Goal: Transaction & Acquisition: Purchase product/service

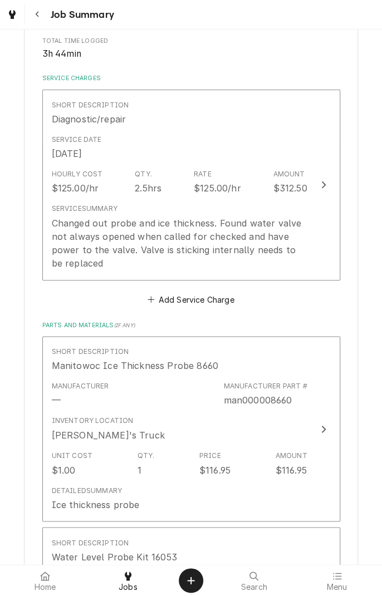
scroll to position [225, 0]
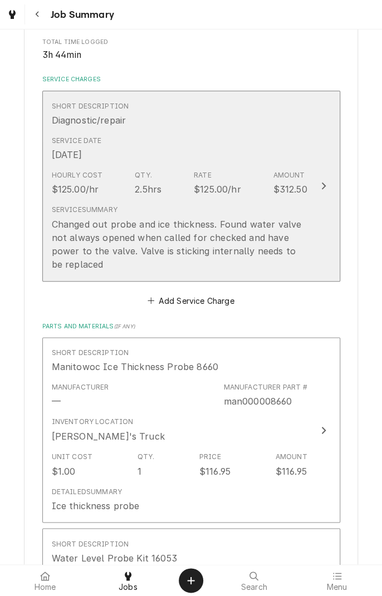
click at [254, 200] on div "Service Summary Changed out probe and ice thickness. Found water valve not alwa…" at bounding box center [179, 237] width 255 height 75
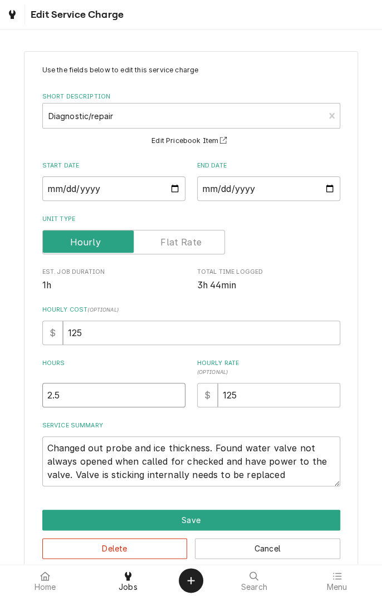
click at [81, 394] on input "2.5" at bounding box center [113, 395] width 143 height 24
type textarea "x"
type input "2"
type textarea "x"
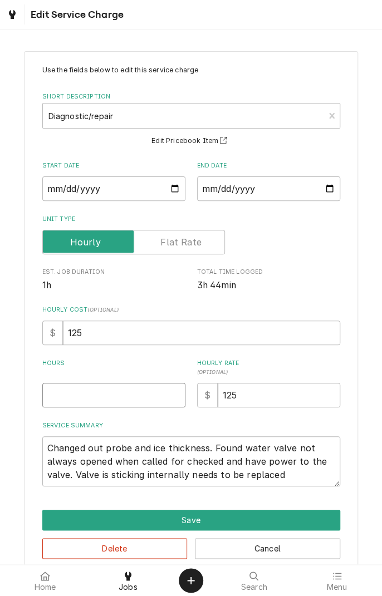
type input "3"
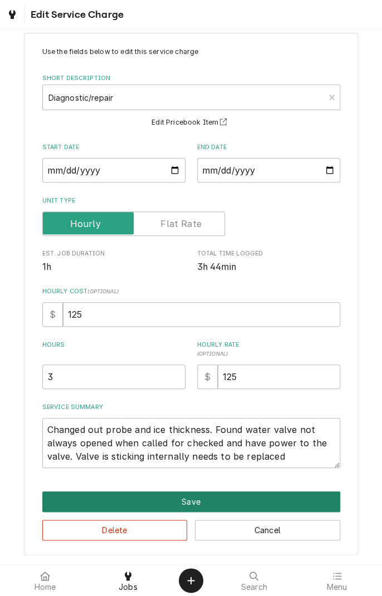
click at [237, 496] on button "Save" at bounding box center [191, 501] width 298 height 21
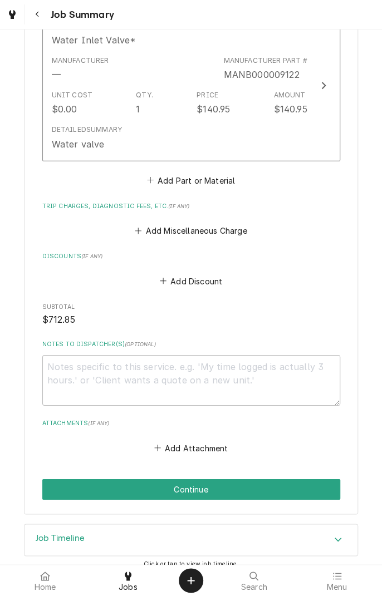
scroll to position [945, 0]
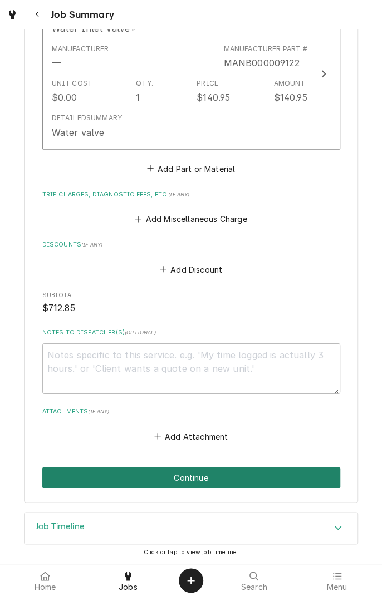
click at [293, 477] on button "Continue" at bounding box center [191, 477] width 298 height 21
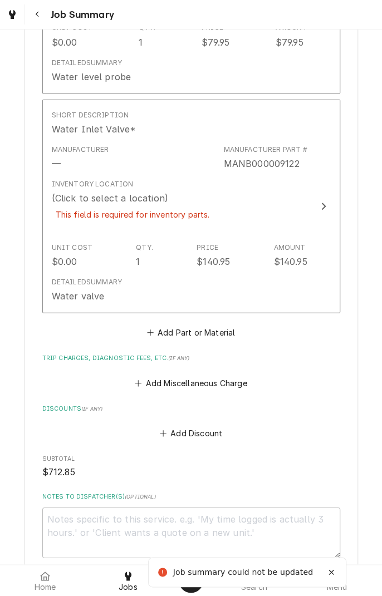
scroll to position [882, 0]
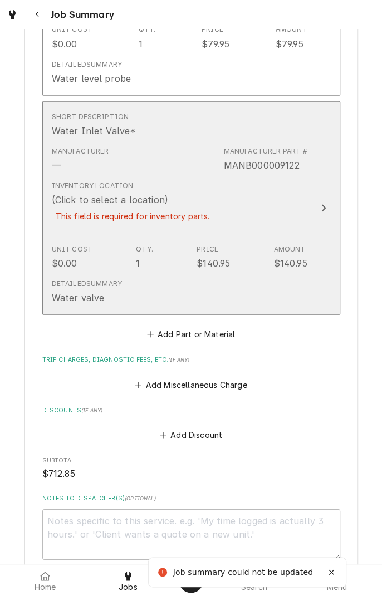
click at [174, 213] on div "This field is required for inventory parts." at bounding box center [133, 215] width 162 height 19
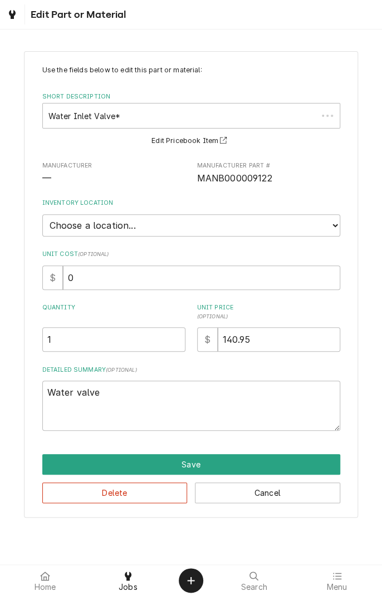
type textarea "x"
click at [245, 219] on select "Choose a location... Gino's Truck Jason's Truck Skips Service Warehouse" at bounding box center [191, 225] width 298 height 22
select select "171"
click at [42, 214] on select "Choose a location... Gino's Truck Jason's Truck Skips Service Warehouse" at bounding box center [191, 225] width 298 height 22
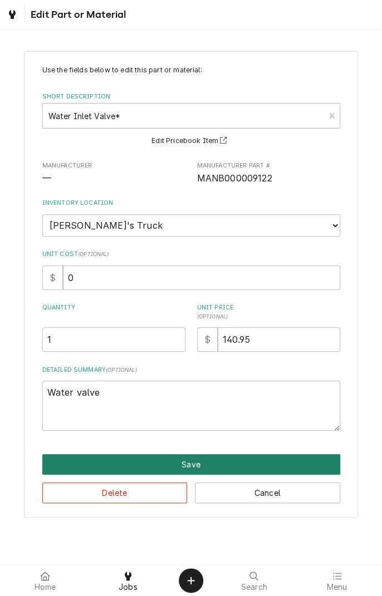
click at [279, 458] on button "Save" at bounding box center [191, 464] width 298 height 21
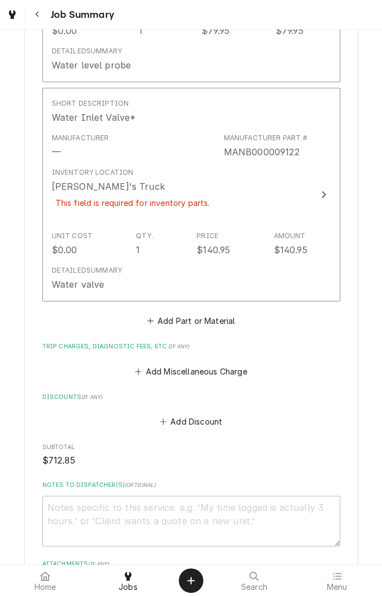
scroll to position [1047, 0]
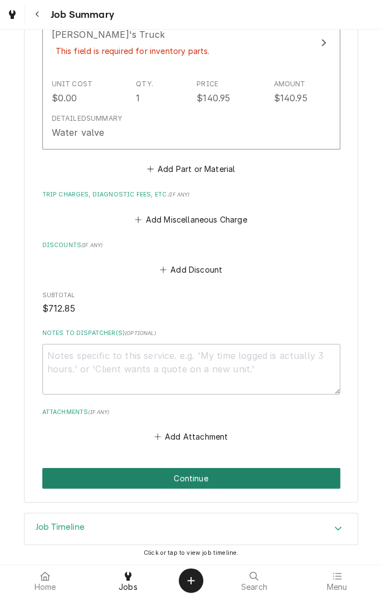
click at [290, 476] on button "Continue" at bounding box center [191, 478] width 298 height 21
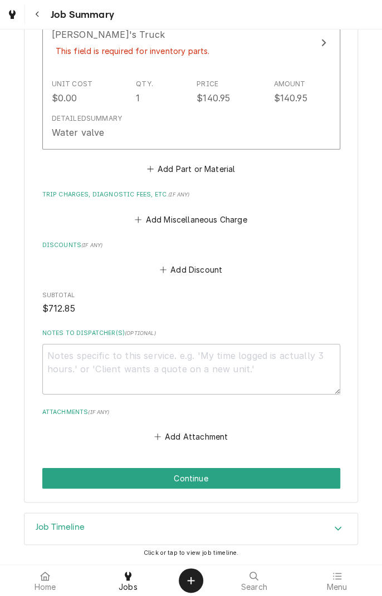
scroll to position [1009, 0]
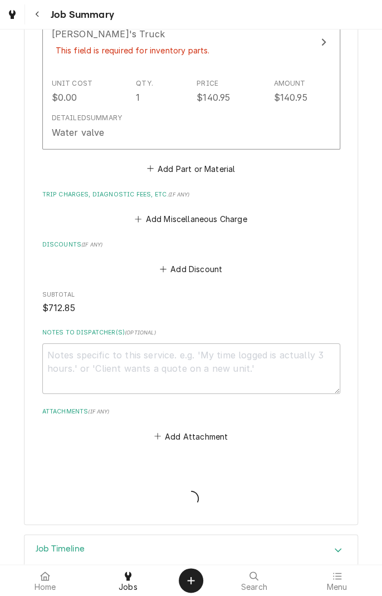
type textarea "x"
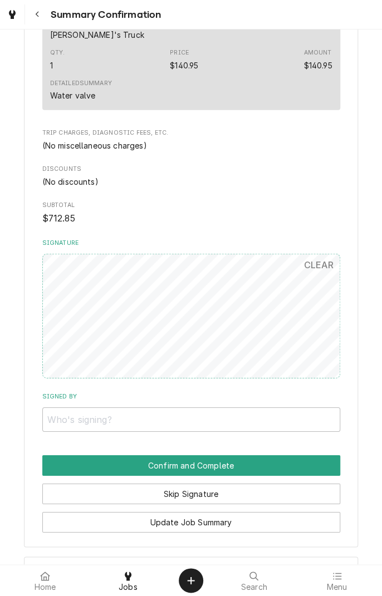
scroll to position [881, 0]
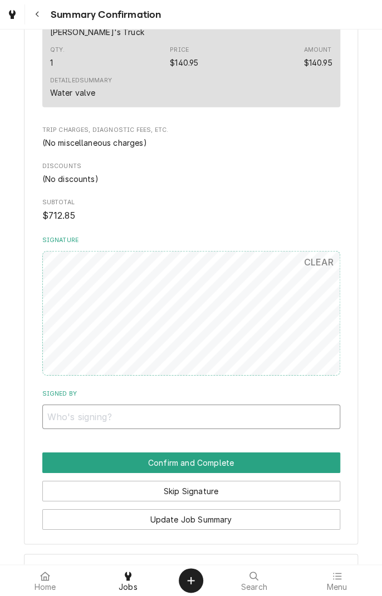
click at [253, 418] on input "Signed By" at bounding box center [191, 416] width 298 height 24
type input "Christopher Martinez"
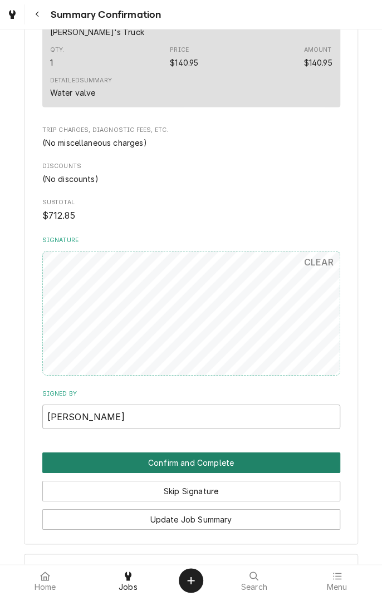
click at [290, 456] on button "Confirm and Complete" at bounding box center [191, 462] width 298 height 21
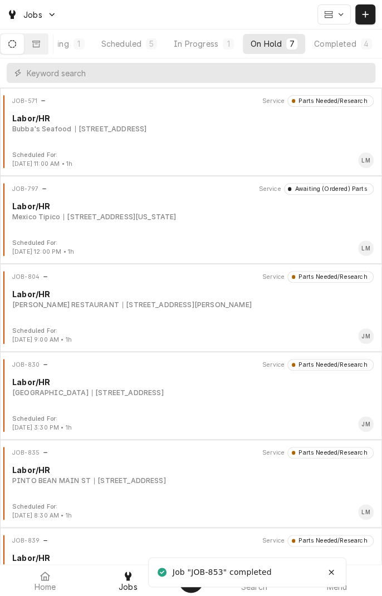
scroll to position [0, 103]
click at [348, 40] on div "Completed" at bounding box center [330, 44] width 42 height 12
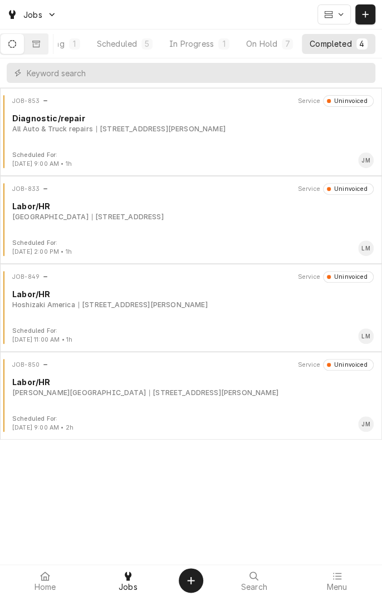
click at [177, 124] on div "[STREET_ADDRESS][PERSON_NAME]" at bounding box center [160, 129] width 129 height 10
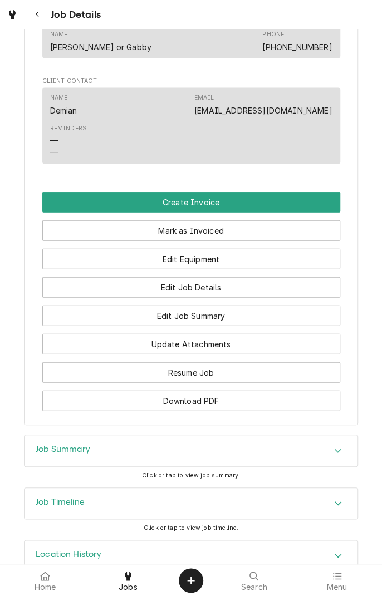
scroll to position [689, 0]
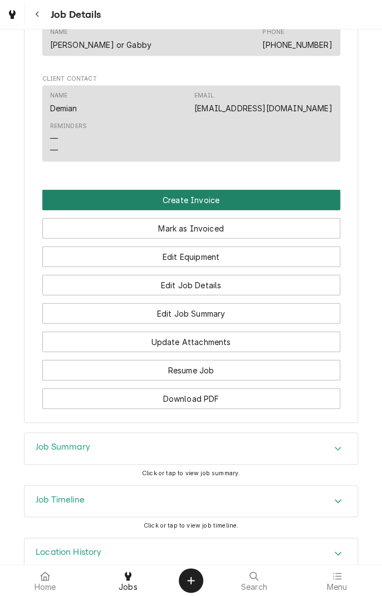
click at [251, 210] on button "Create Invoice" at bounding box center [191, 199] width 298 height 21
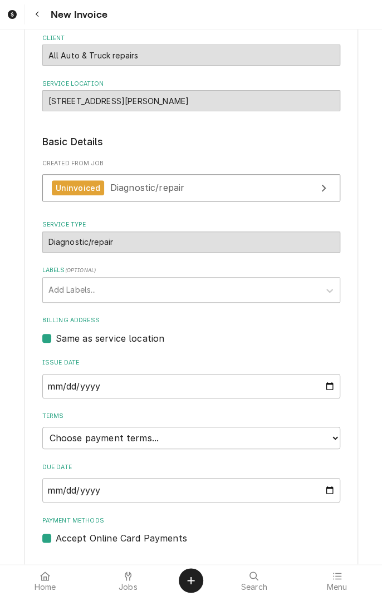
scroll to position [110, 0]
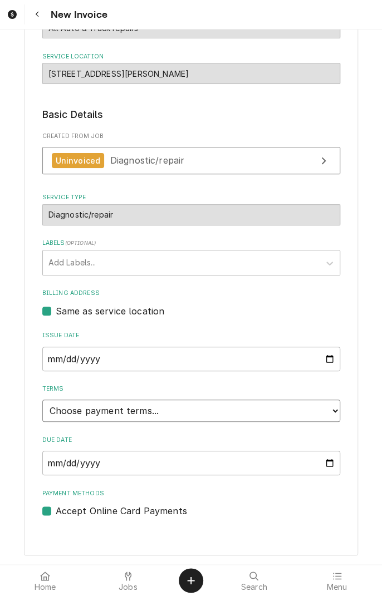
click at [323, 407] on select "Choose payment terms... Same Day Net 7 Net 14 Net 21 Net 30 Net 45 Net 60 Net 90" at bounding box center [191, 410] width 298 height 22
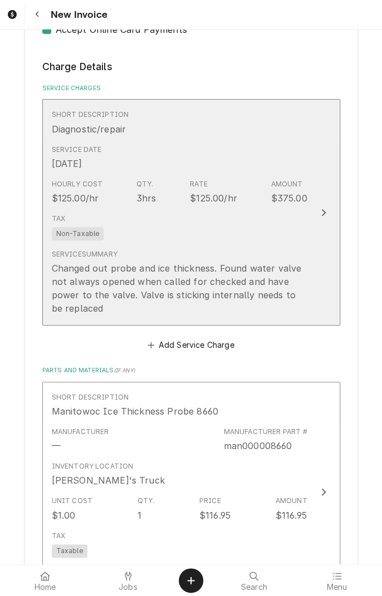
click at [268, 235] on div "Tax Non-Taxable" at bounding box center [179, 227] width 255 height 36
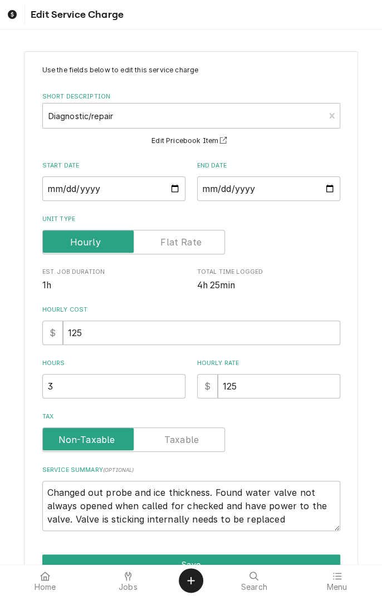
scroll to position [63, 0]
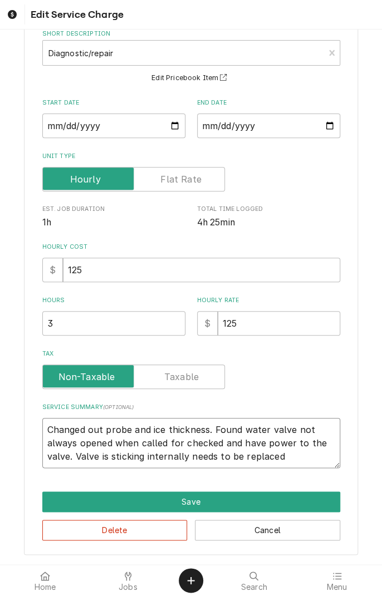
click at [304, 456] on textarea "Changed out probe and ice thickness. Found water valve not always opened when c…" at bounding box center [191, 443] width 298 height 50
type textarea "x"
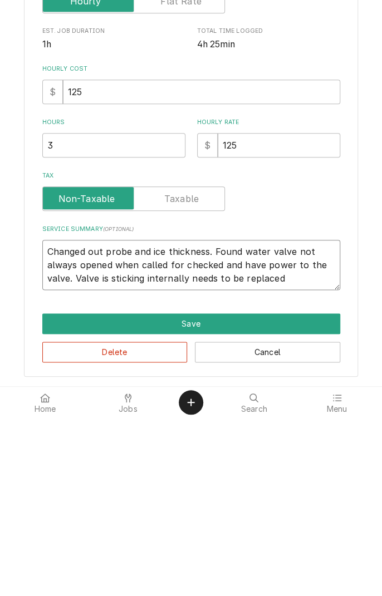
type textarea "Changed out probe and ice thickness. Found water valve not always opened when c…"
type textarea "x"
type textarea "Changed out probe and ice thickness. Found water valve not always opened when c…"
type textarea "x"
type textarea "Changed out probe and ice thickness. Found water valve not always opened when c…"
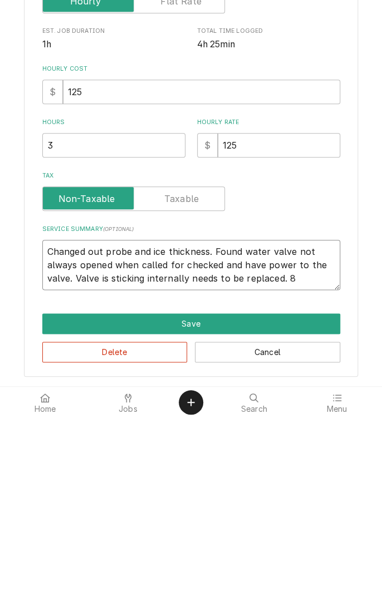
type textarea "x"
type textarea "Changed out probe and ice thickness. Found water valve not always opened when c…"
type textarea "x"
type textarea "Changed out probe and ice thickness. Found water valve not always opened when c…"
type textarea "x"
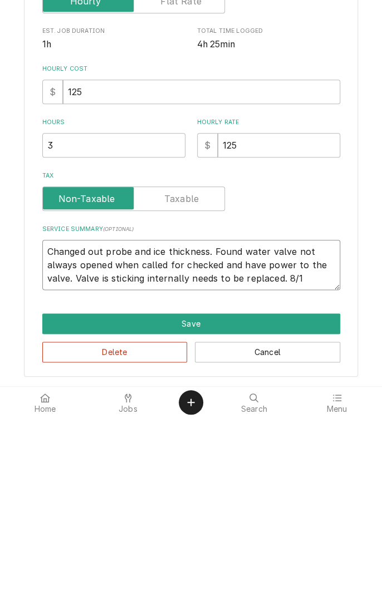
type textarea "Changed out probe and ice thickness. Found water valve not always opened when c…"
type textarea "x"
type textarea "Changed out probe and ice thickness. Found water valve not always opened when c…"
type textarea "x"
type textarea "Changed out probe and ice thickness. Found water valve not always opened when c…"
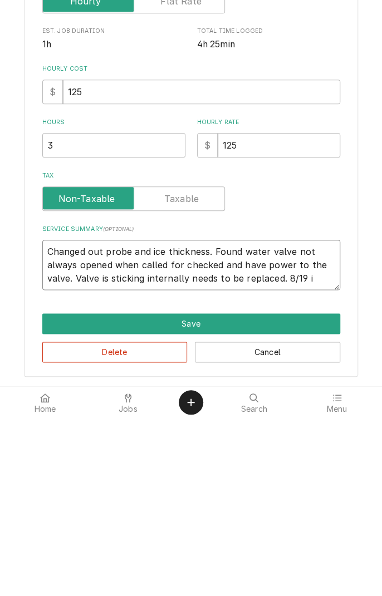
type textarea "x"
type textarea "Changed out probe and ice thickness. Found water valve not always opened when c…"
type textarea "x"
type textarea "Changed out probe and ice thickness. Found water valve not always opened when c…"
type textarea "x"
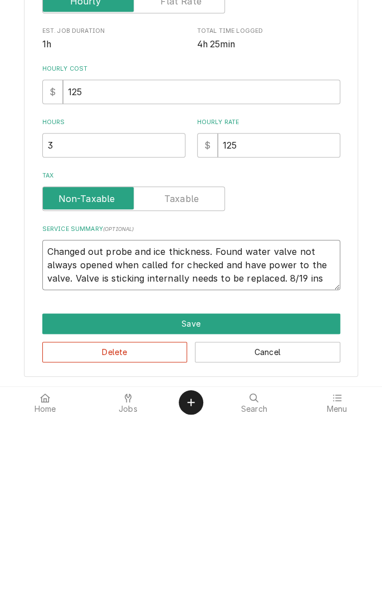
type textarea "Changed out probe and ice thickness. Found water valve not always opened when c…"
type textarea "x"
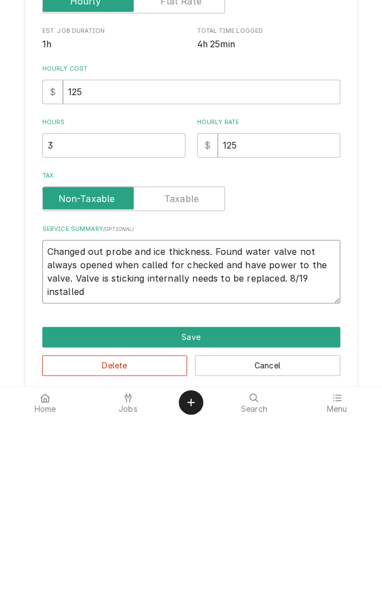
type textarea "Changed out probe and ice thickness. Found water valve not always opened when c…"
type textarea "x"
type textarea "Changed out probe and ice thickness. Found water valve not always opened when c…"
type textarea "x"
type textarea "Changed out probe and ice thickness. Found water valve not always opened when c…"
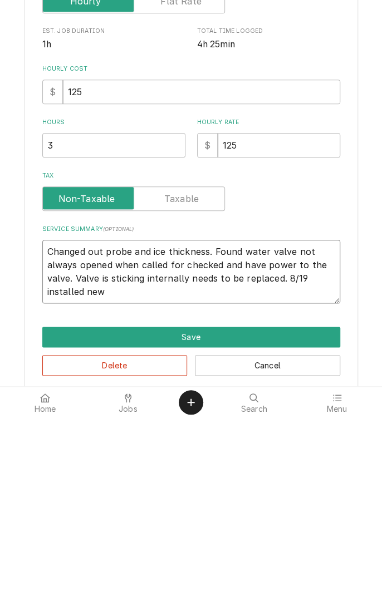
type textarea "x"
type textarea "Changed out probe and ice thickness. Found water valve not always opened when c…"
type textarea "x"
type textarea "Changed out probe and ice thickness. Found water valve not always opened when c…"
type textarea "x"
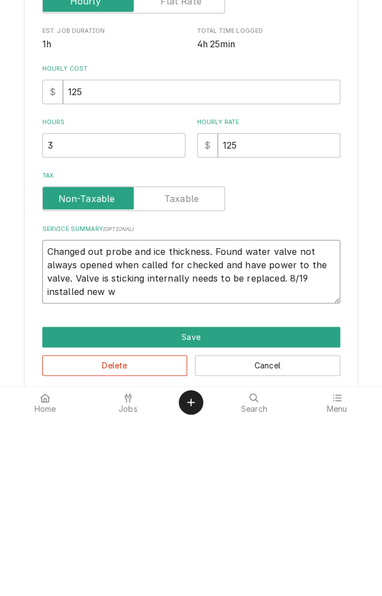
type textarea "Changed out probe and ice thickness. Found water valve not always opened when c…"
type textarea "x"
type textarea "Changed out probe and ice thickness. Found water valve not always opened when c…"
type textarea "x"
type textarea "Changed out probe and ice thickness. Found water valve not always opened when c…"
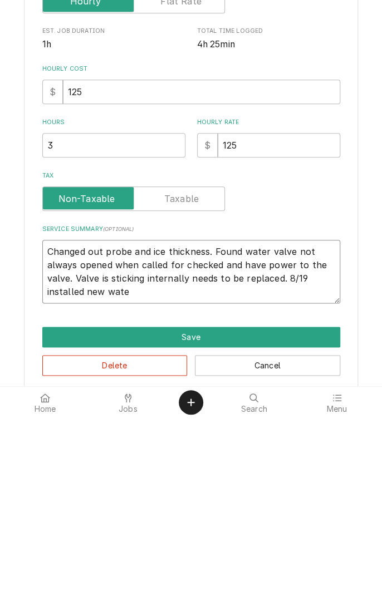
type textarea "x"
type textarea "Changed out probe and ice thickness. Found water valve not always opened when c…"
type textarea "x"
type textarea "Changed out probe and ice thickness. Found water valve not always opened when c…"
type textarea "x"
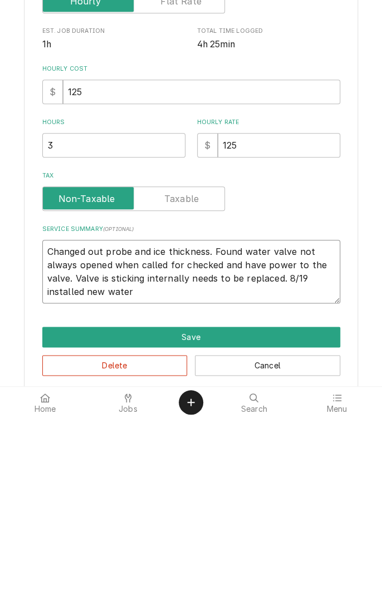
type textarea "Changed out probe and ice thickness. Found water valve not always opened when c…"
type textarea "x"
type textarea "Changed out probe and ice thickness. Found water valve not always opened when c…"
type textarea "x"
type textarea "Changed out probe and ice thickness. Found water valve not always opened when c…"
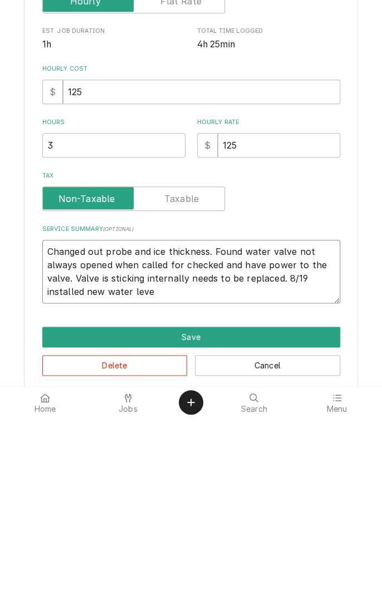
type textarea "x"
type textarea "Changed out probe and ice thickness. Found water valve not always opened when c…"
type textarea "x"
type textarea "Changed out probe and ice thickness. Found water valve not always opened when c…"
type textarea "x"
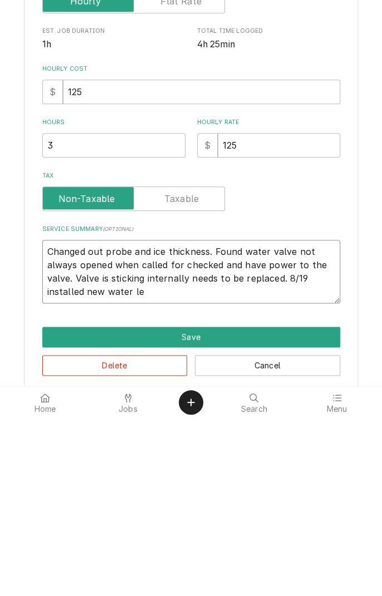
type textarea "Changed out probe and ice thickness. Found water valve not always opened when c…"
type textarea "x"
type textarea "Changed out probe and ice thickness. Found water valve not always opened when c…"
type textarea "x"
type textarea "Changed out probe and ice thickness. Found water valve not always opened when c…"
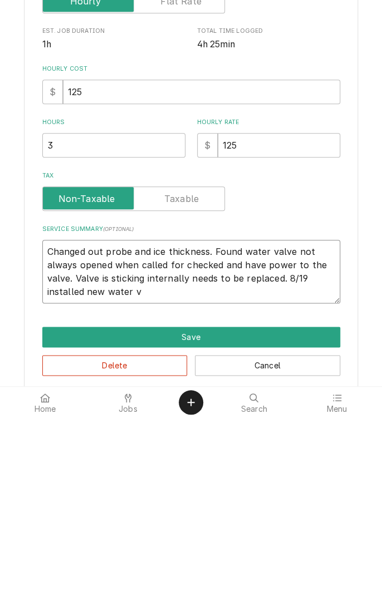
type textarea "x"
type textarea "Changed out probe and ice thickness. Found water valve not always opened when c…"
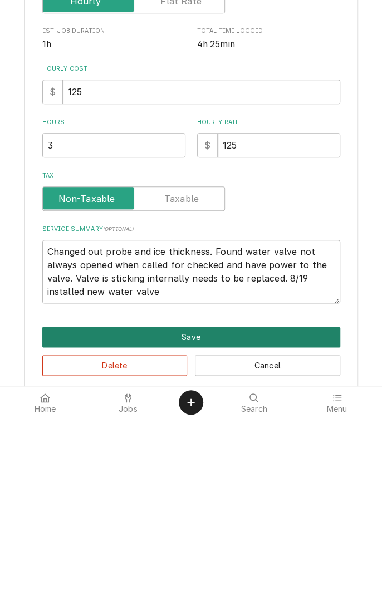
click at [226, 512] on button "Save" at bounding box center [191, 515] width 298 height 21
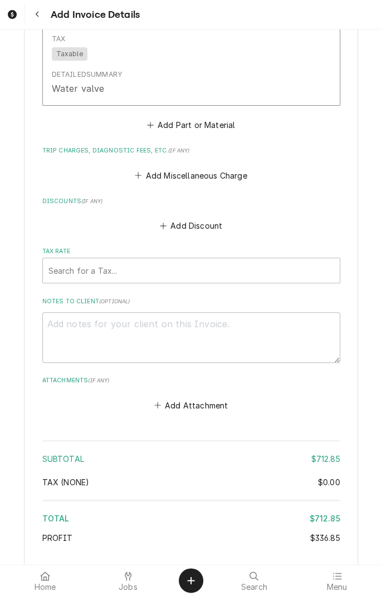
scroll to position [1541, 0]
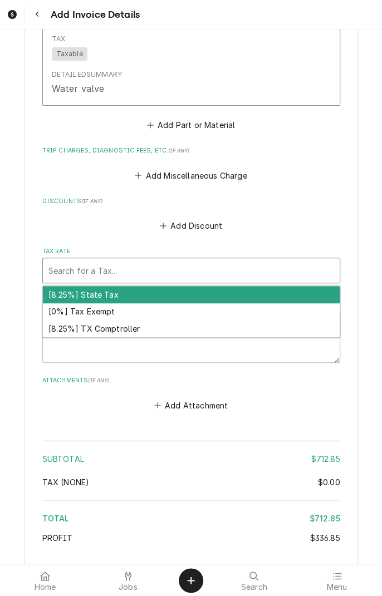
click at [129, 328] on div "[8.25%] TX Comptroller" at bounding box center [191, 328] width 297 height 17
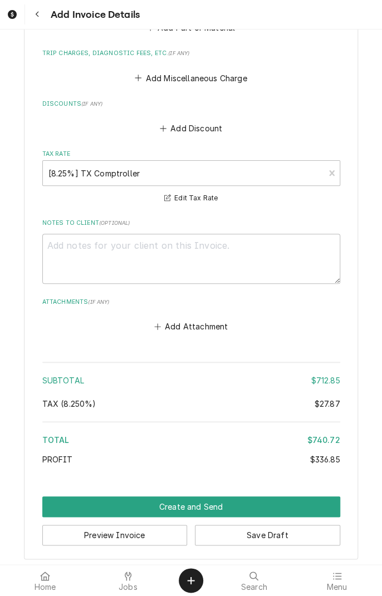
scroll to position [1645, 0]
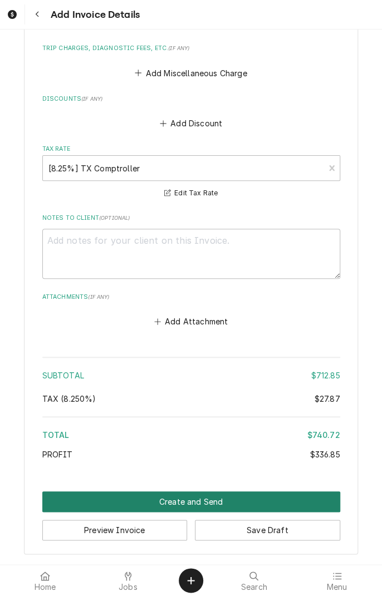
click at [267, 501] on button "Create and Send" at bounding box center [191, 501] width 298 height 21
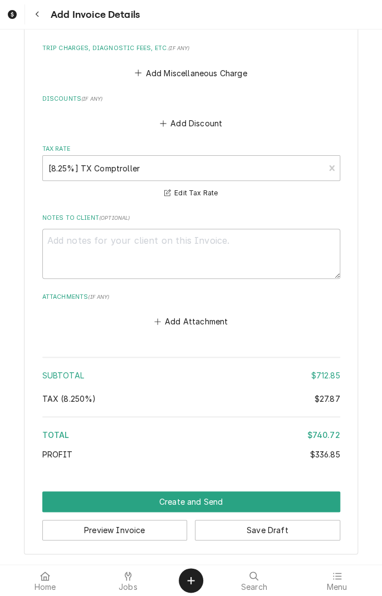
scroll to position [1638, 0]
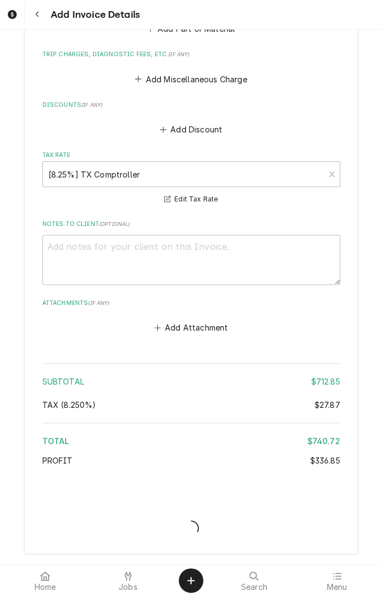
type textarea "x"
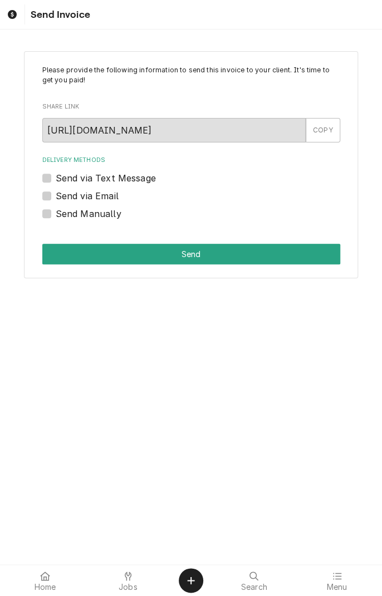
click at [56, 179] on label "Send via Text Message" at bounding box center [106, 177] width 100 height 13
click at [56, 179] on input "Send via Text Message" at bounding box center [205, 183] width 298 height 24
checkbox input "true"
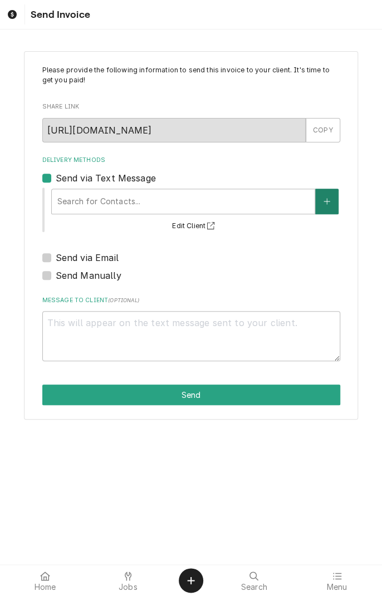
click at [326, 201] on icon "Create New Contact" at bounding box center [326, 201] width 6 height 6
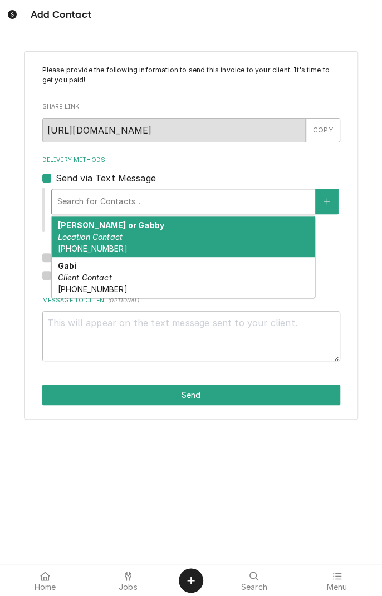
click at [199, 274] on div "Gabi Client Contact [PHONE_NUMBER]" at bounding box center [183, 277] width 263 height 41
type textarea "x"
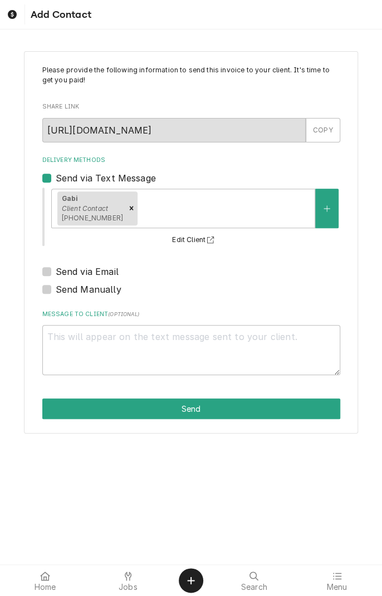
click at [112, 271] on label "Send via Email" at bounding box center [87, 271] width 63 height 13
click at [112, 271] on input "Send via Email" at bounding box center [205, 277] width 298 height 24
checkbox input "true"
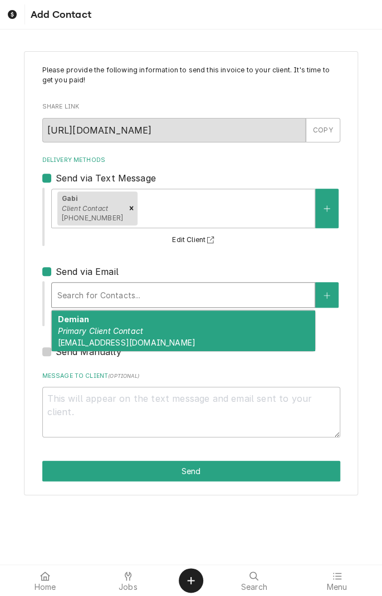
click at [189, 330] on div "Demian Primary Client Contact allautotruck@yahoo.com" at bounding box center [183, 330] width 263 height 41
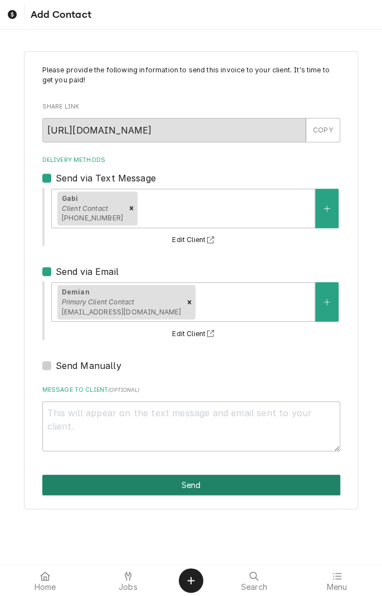
click at [243, 481] on button "Send" at bounding box center [191, 485] width 298 height 21
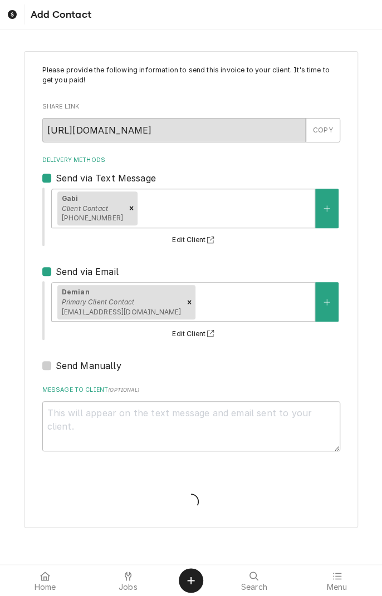
type textarea "x"
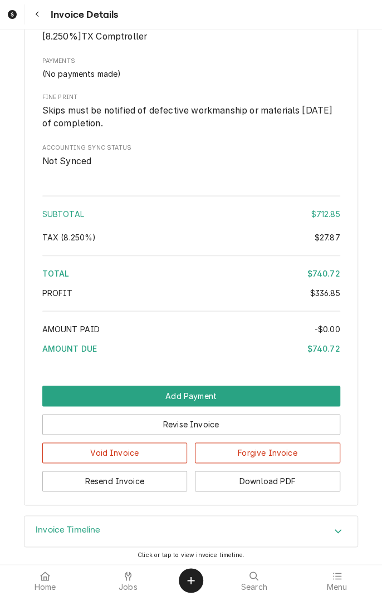
scroll to position [1470, 0]
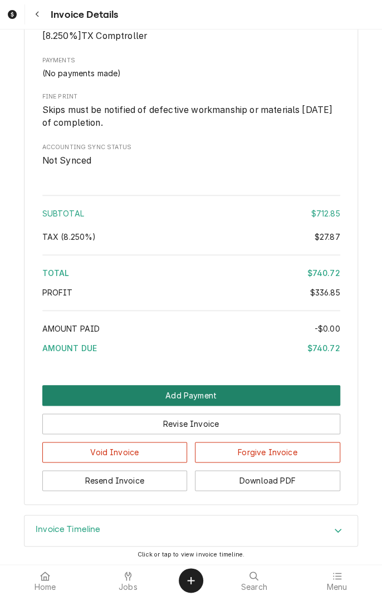
click at [261, 406] on button "Add Payment" at bounding box center [191, 395] width 298 height 21
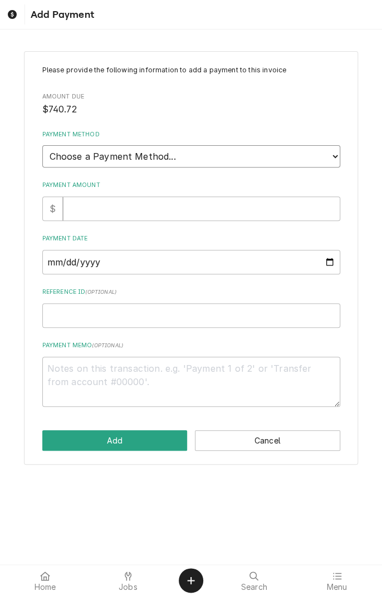
click at [309, 156] on select "Choose a Payment Method... Cash Check Credit/Debit Card ACH/eCheck Other" at bounding box center [191, 156] width 298 height 22
select select "2"
click at [42, 145] on select "Choose a Payment Method... Cash Check Credit/Debit Card ACH/eCheck Other" at bounding box center [191, 156] width 298 height 22
click at [199, 203] on input "Payment Amount" at bounding box center [201, 208] width 277 height 24
type textarea "x"
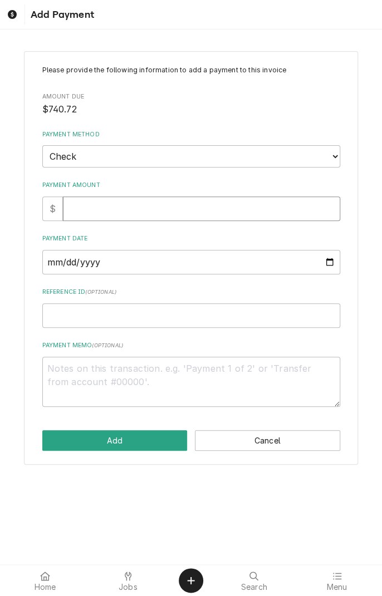
type input "7"
type textarea "x"
type input "74"
type textarea "x"
type input "740"
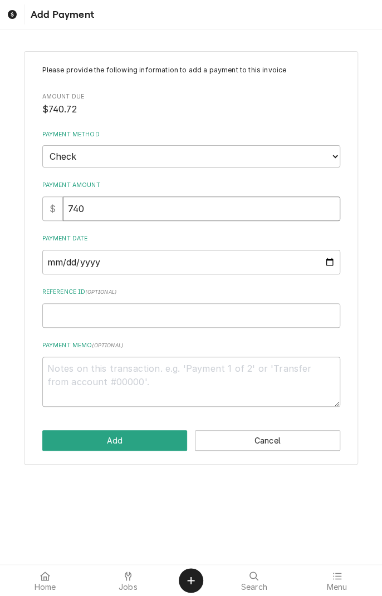
type textarea "x"
type input "740.7"
type textarea "x"
type input "740.72"
type textarea "x"
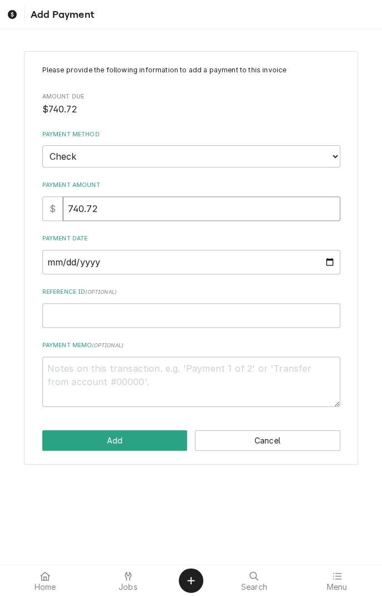
type input "740.72"
click at [53, 259] on input "Payment Date" at bounding box center [191, 262] width 298 height 24
type textarea "x"
type input "2025-08-19"
click at [52, 313] on input "Reference ID ( optional )" at bounding box center [191, 315] width 298 height 24
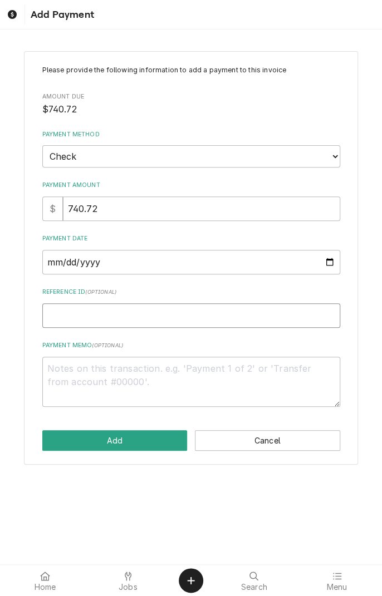
type textarea "x"
type input "1"
type textarea "x"
type input "12"
type textarea "x"
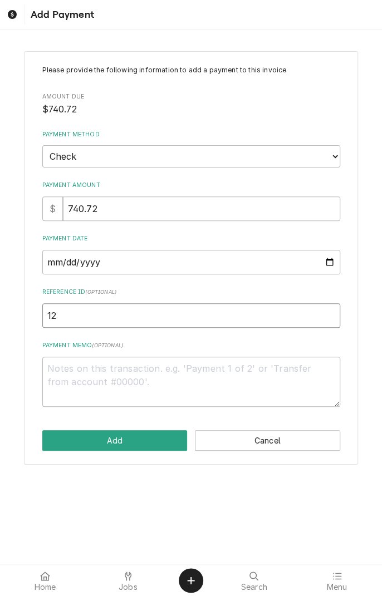
type input "125"
type textarea "x"
type input "1252"
type textarea "x"
type input "12523"
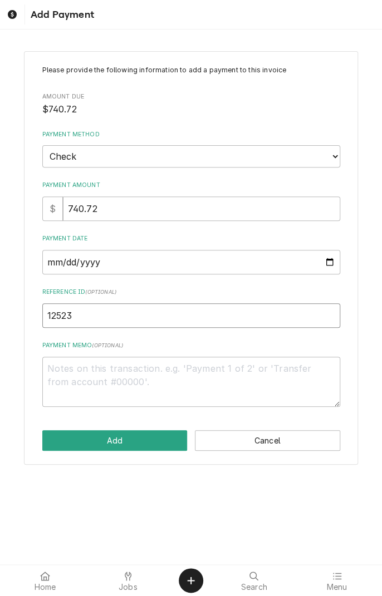
type textarea "x"
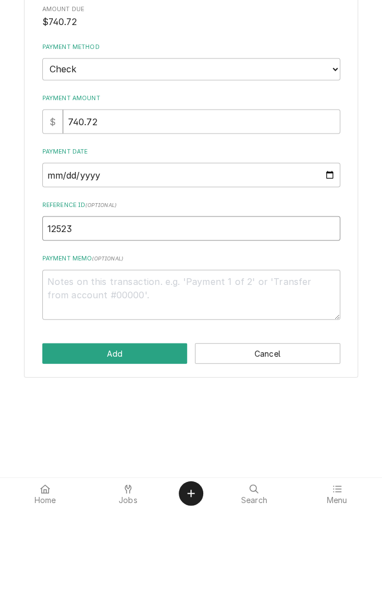
type input "12523"
click at [213, 391] on textarea "Payment Memo ( optional )" at bounding box center [191, 382] width 298 height 50
type textarea "x"
type textarea "C"
type textarea "x"
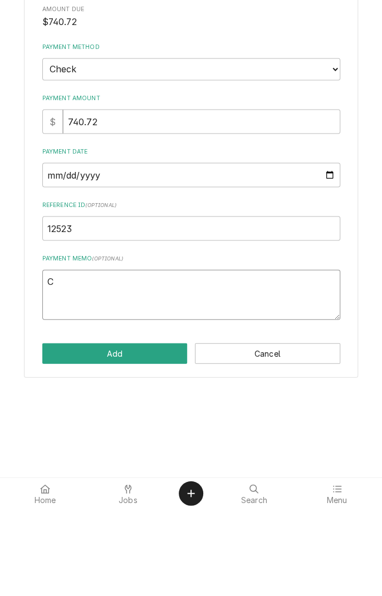
type textarea "Ch"
type textarea "x"
type textarea "Che"
type textarea "x"
type textarea "Check"
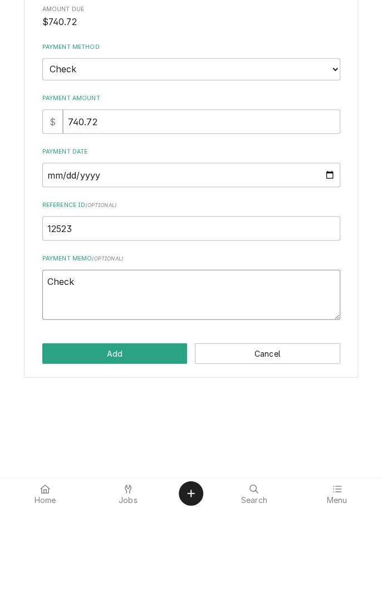
type textarea "x"
type textarea "Check number"
type textarea "x"
type textarea "Check number 1"
type textarea "x"
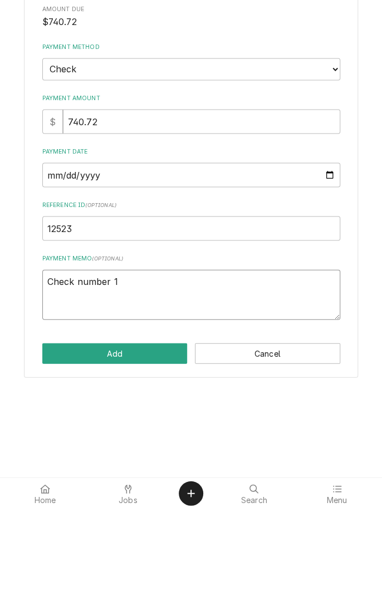
type textarea "Check number 12"
type textarea "x"
type textarea "Check number 125"
type textarea "x"
type textarea "Check number 1252"
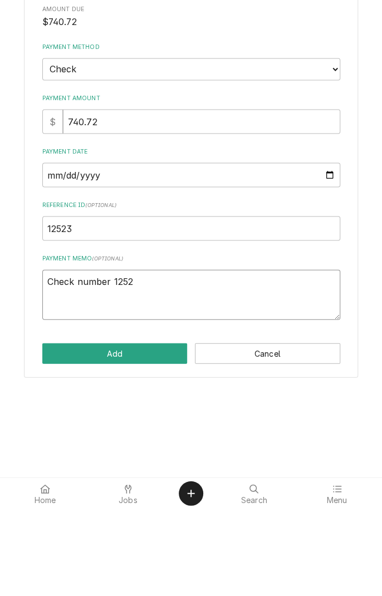
type textarea "x"
type textarea "Check number 12523"
type textarea "x"
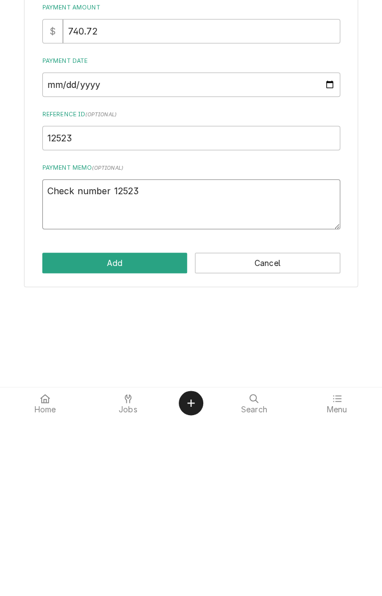
type textarea "Check number 12523"
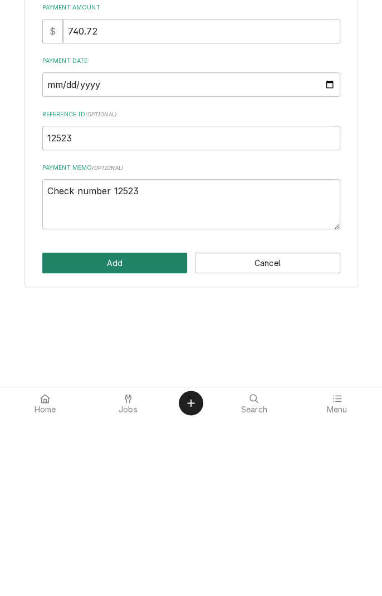
click at [143, 442] on button "Add" at bounding box center [114, 440] width 145 height 21
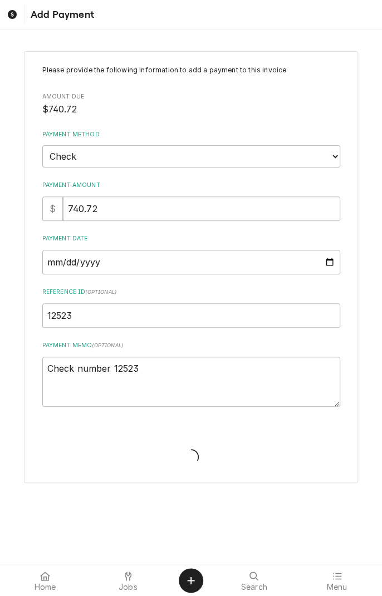
type textarea "x"
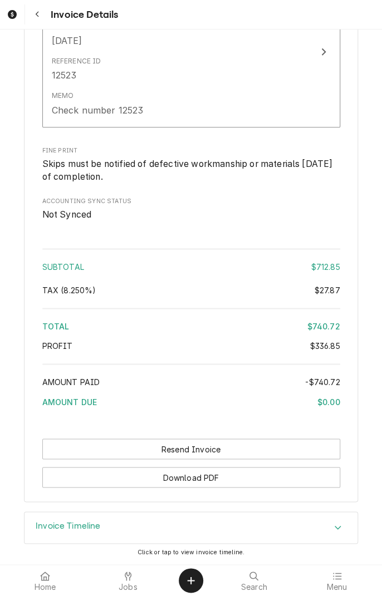
scroll to position [1674, 0]
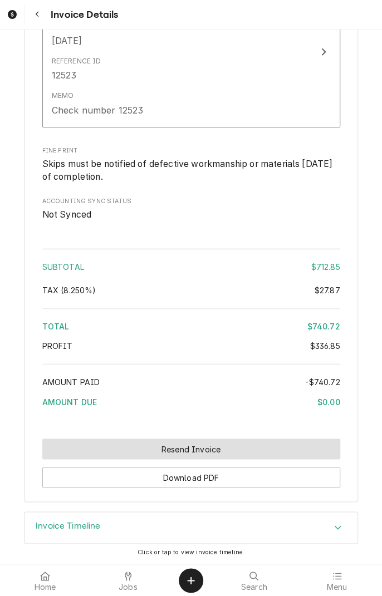
click at [227, 447] on button "Resend Invoice" at bounding box center [191, 448] width 298 height 21
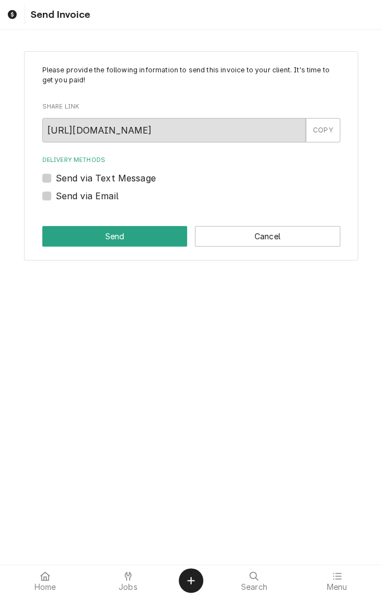
click at [132, 184] on label "Send via Text Message" at bounding box center [106, 177] width 100 height 13
click at [132, 184] on input "Send via Text Message" at bounding box center [205, 183] width 298 height 24
checkbox input "true"
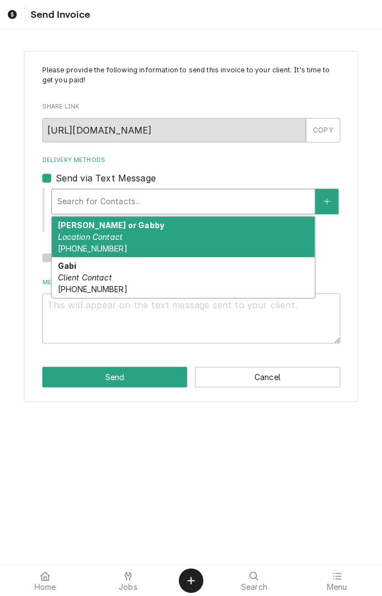
click at [152, 276] on div "Gabi Client Contact [PHONE_NUMBER]" at bounding box center [183, 277] width 263 height 41
type textarea "x"
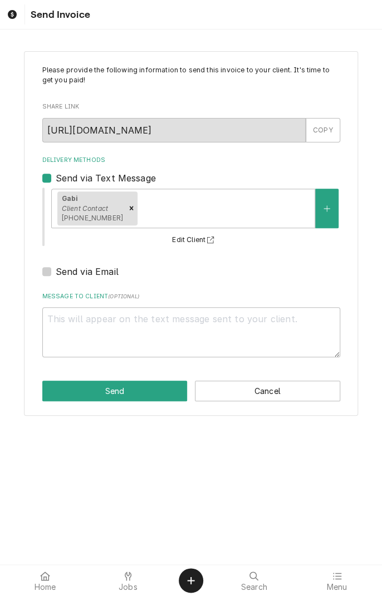
click at [105, 274] on label "Send via Email" at bounding box center [87, 271] width 63 height 13
click at [105, 274] on input "Send via Email" at bounding box center [205, 277] width 298 height 24
checkbox input "true"
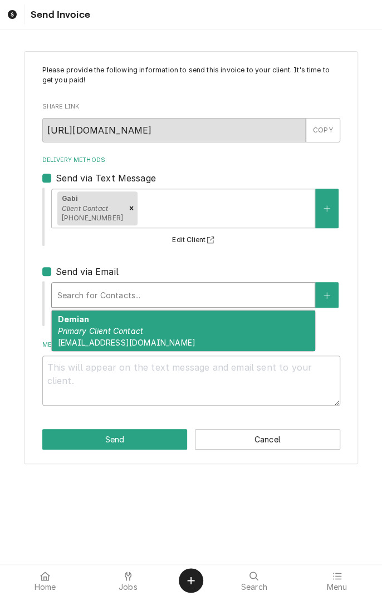
click at [140, 332] on em "Primary Client Contact" at bounding box center [100, 330] width 86 height 9
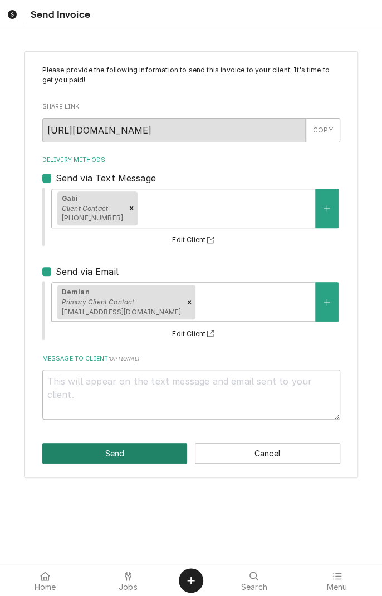
click at [144, 452] on button "Send" at bounding box center [114, 453] width 145 height 21
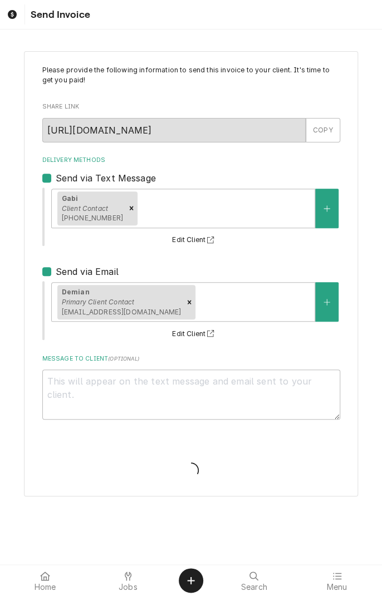
type textarea "x"
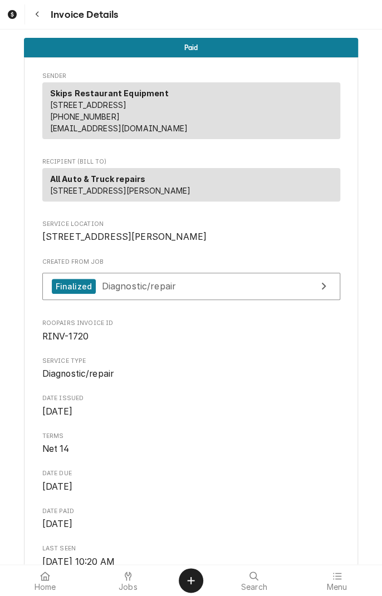
click at [123, 583] on span "Jobs" at bounding box center [127, 586] width 19 height 9
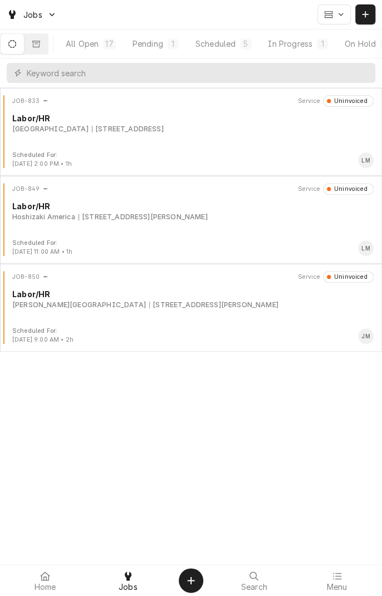
scroll to position [0, 103]
click at [340, 44] on div "Completed" at bounding box center [330, 44] width 42 height 12
click at [40, 46] on icon "Dynamic Content Wrapper" at bounding box center [36, 44] width 8 height 8
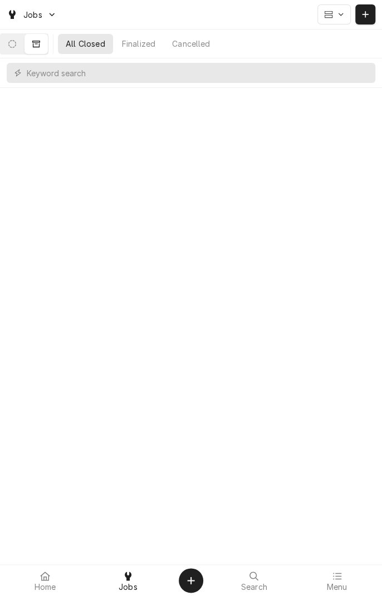
scroll to position [0, 0]
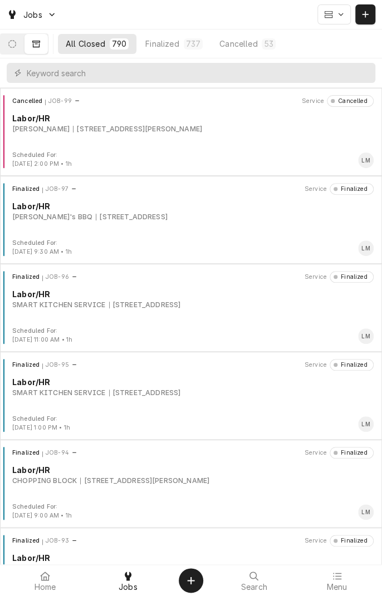
click at [171, 44] on div "Finalized" at bounding box center [161, 44] width 33 height 12
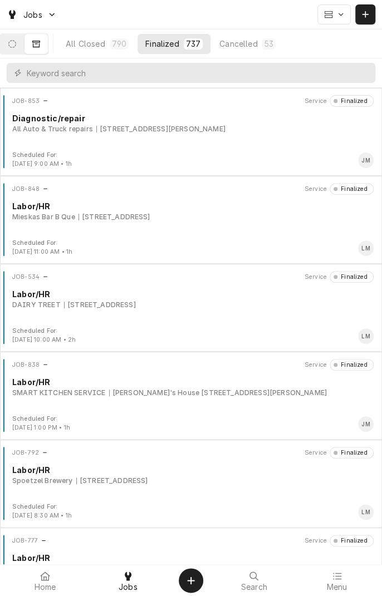
click at [263, 142] on div "JOB-853 Service Finalized Diagnostic/repair All Auto & Truck repairs 8102 N Nav…" at bounding box center [190, 123] width 373 height 56
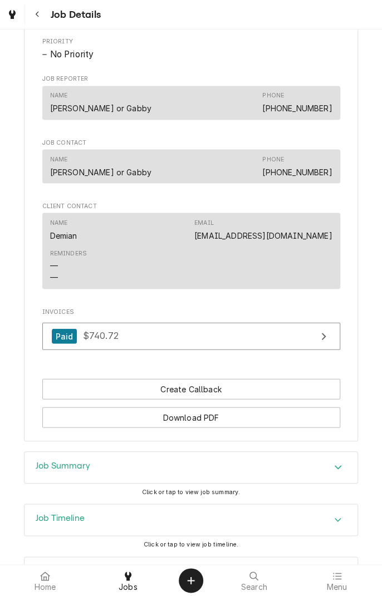
scroll to position [618, 0]
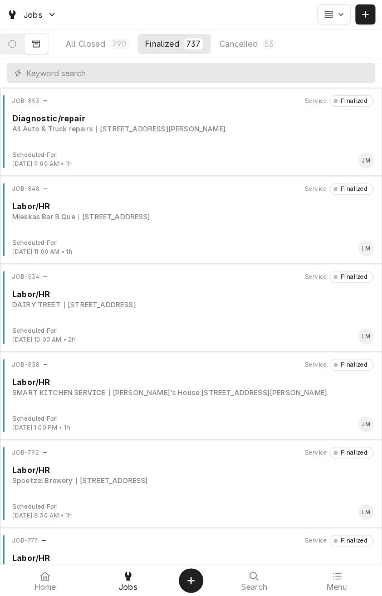
click at [16, 45] on icon "Dynamic Content Wrapper" at bounding box center [12, 44] width 8 height 8
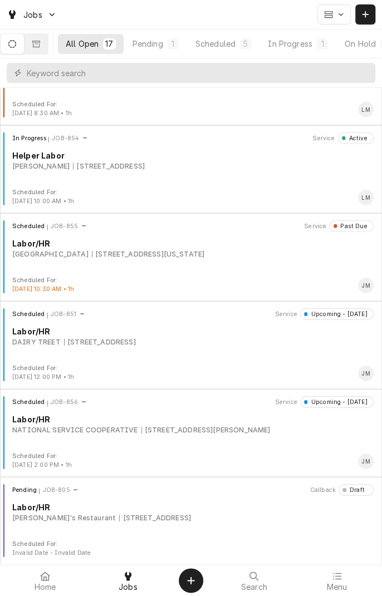
scroll to position [1018, 0]
click at [254, 343] on div "DAIRY TREET 1604 Houston Hwy, Victoria, TX 77901" at bounding box center [192, 342] width 361 height 10
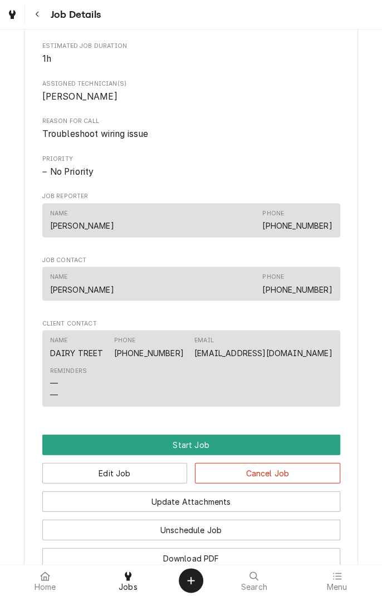
scroll to position [668, 0]
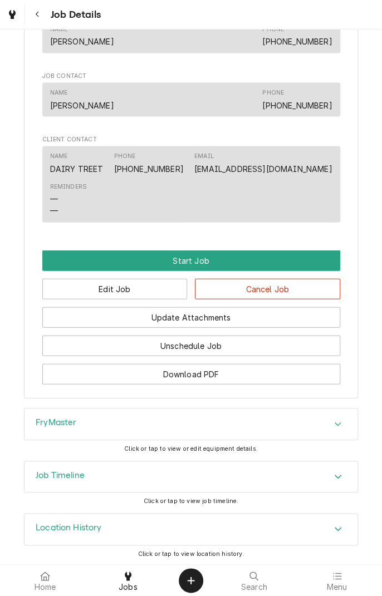
click at [334, 423] on div "Accordion Header" at bounding box center [337, 423] width 17 height 13
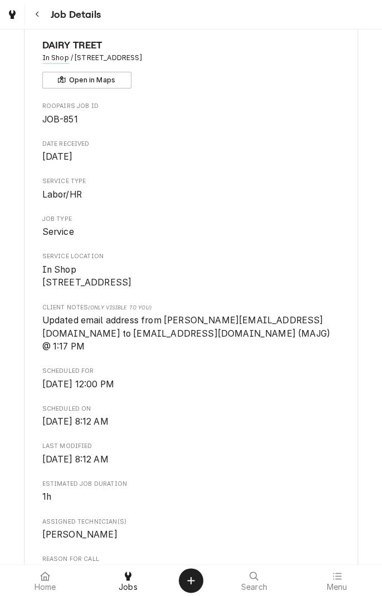
scroll to position [0, 0]
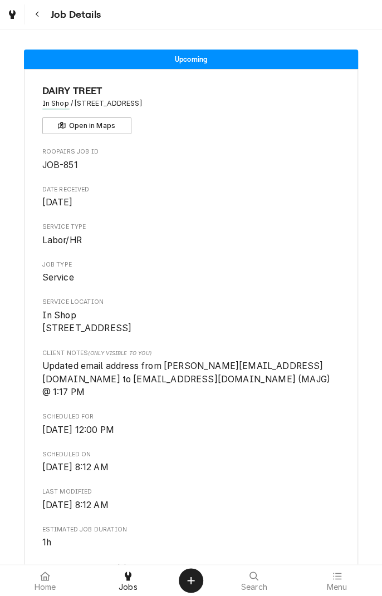
click at [37, 18] on icon "Navigate back" at bounding box center [37, 15] width 5 height 8
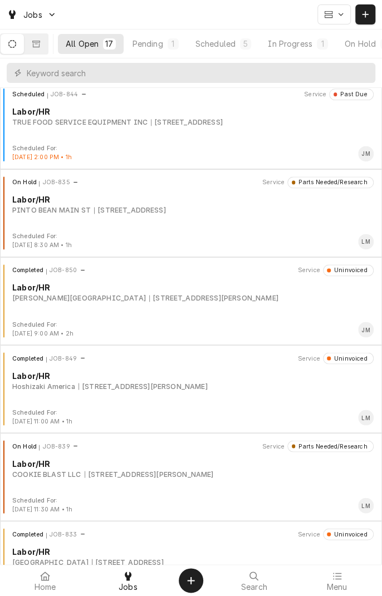
scroll to position [447, 0]
click at [218, 42] on div "Scheduled" at bounding box center [215, 44] width 40 height 12
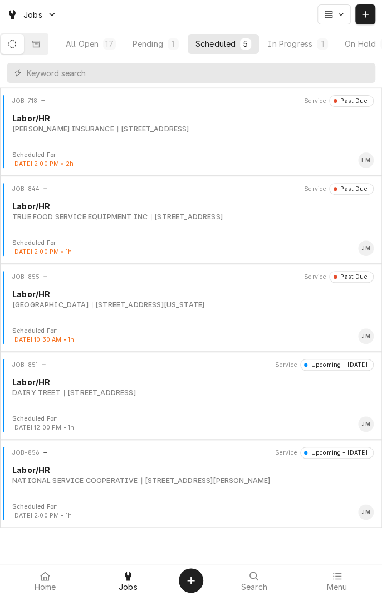
click at [312, 488] on div "JOB-856 Service Upcoming - Today Labor/HR NATIONAL SERVICE COOPERATIVE 6410 N N…" at bounding box center [190, 475] width 373 height 56
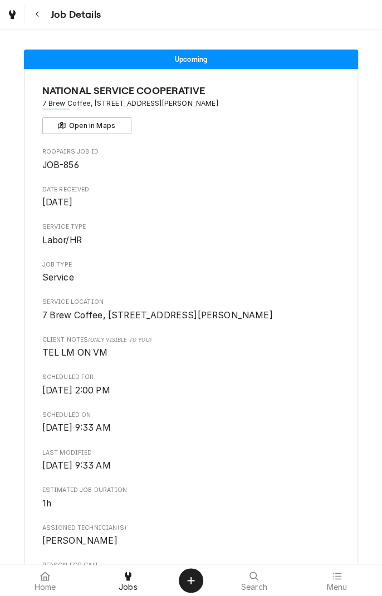
click at [43, 18] on button "Navigate back" at bounding box center [37, 14] width 20 height 20
